Goal: Information Seeking & Learning: Learn about a topic

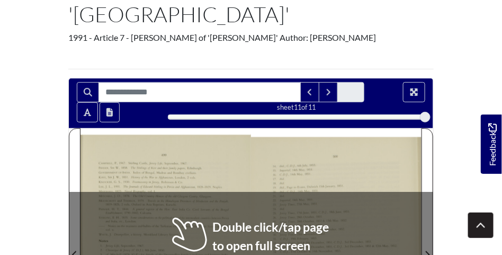
scroll to position [185, 0]
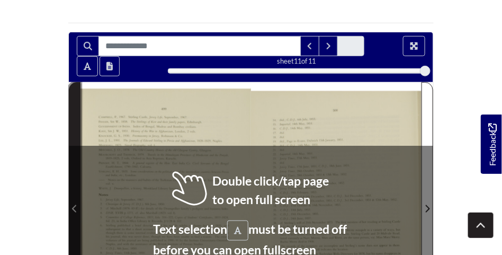
click at [77, 206] on icon "Previous Page" at bounding box center [74, 208] width 5 height 8
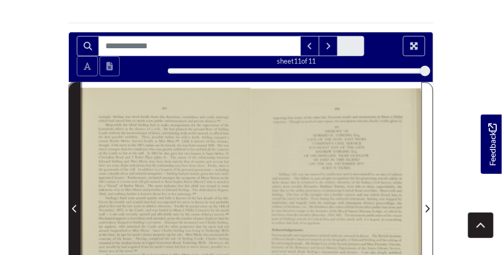
click at [77, 206] on icon "Previous Page" at bounding box center [74, 208] width 5 height 8
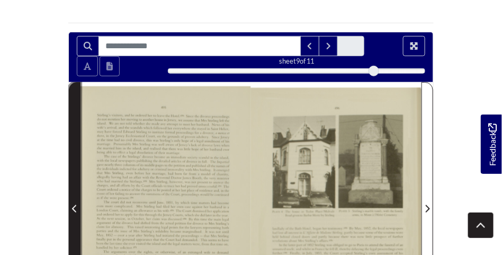
click at [77, 206] on icon "Previous Page" at bounding box center [74, 208] width 5 height 8
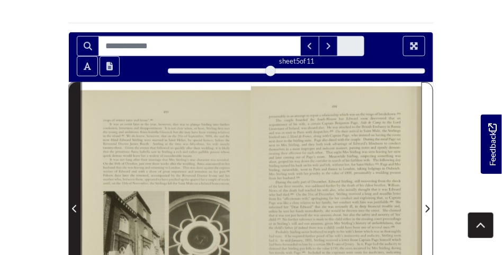
click at [74, 208] on icon "Previous Page" at bounding box center [74, 208] width 4 height 7
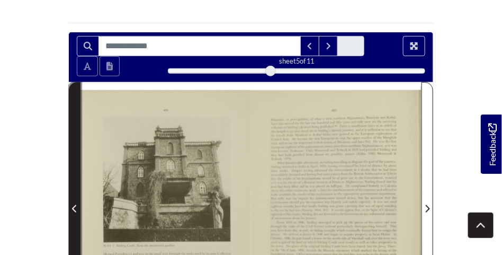
click at [74, 208] on icon "Previous Page" at bounding box center [74, 208] width 4 height 7
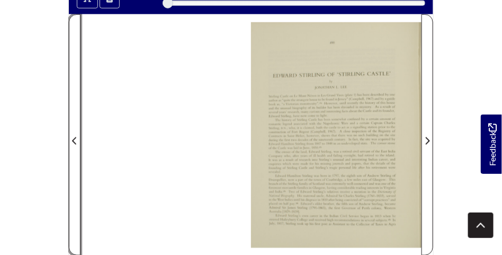
scroll to position [212, 0]
